Goal: Information Seeking & Learning: Find specific fact

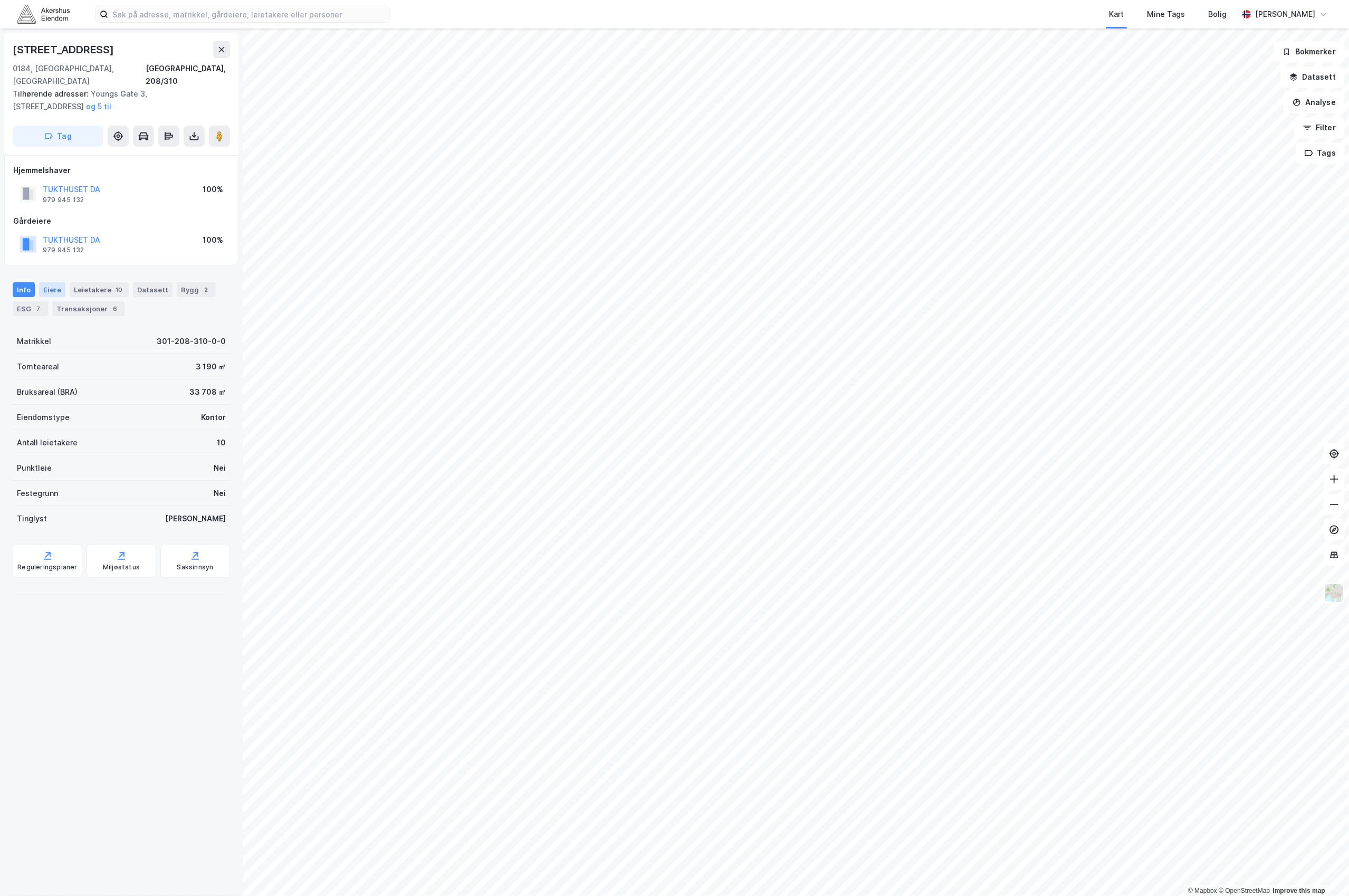
click at [47, 282] on div "Eiere" at bounding box center [52, 289] width 27 height 15
